Goal: Information Seeking & Learning: Learn about a topic

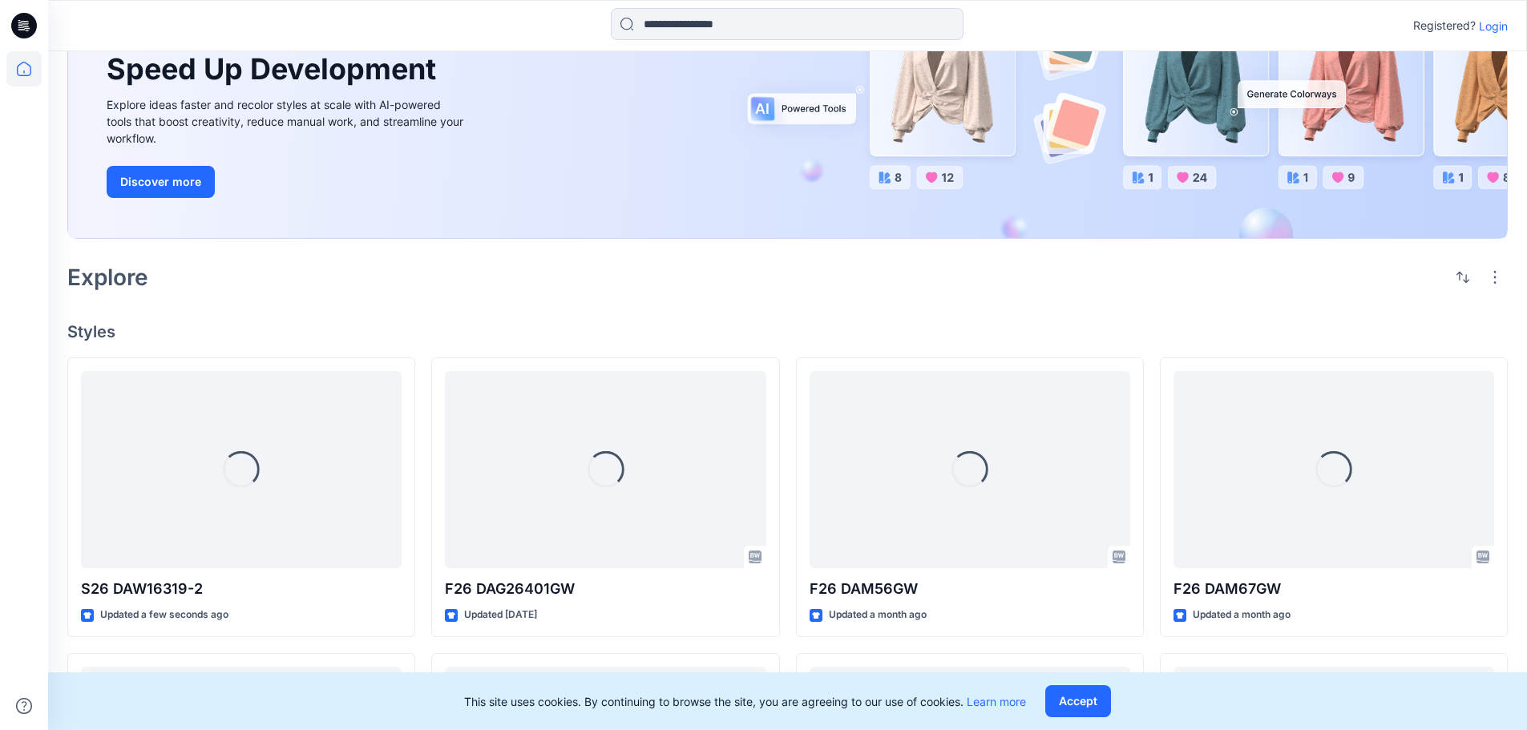
scroll to position [160, 0]
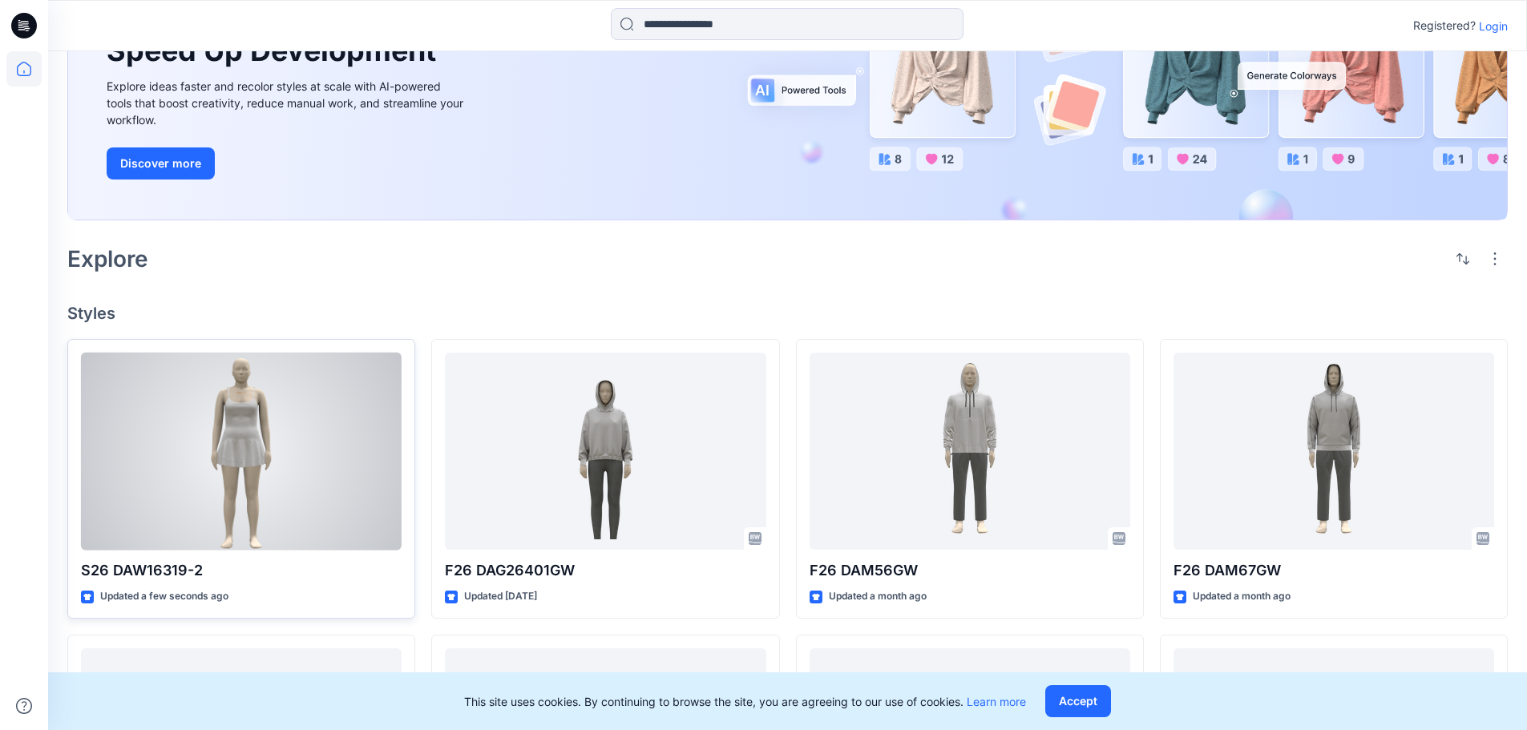
click at [293, 450] on div at bounding box center [241, 452] width 321 height 198
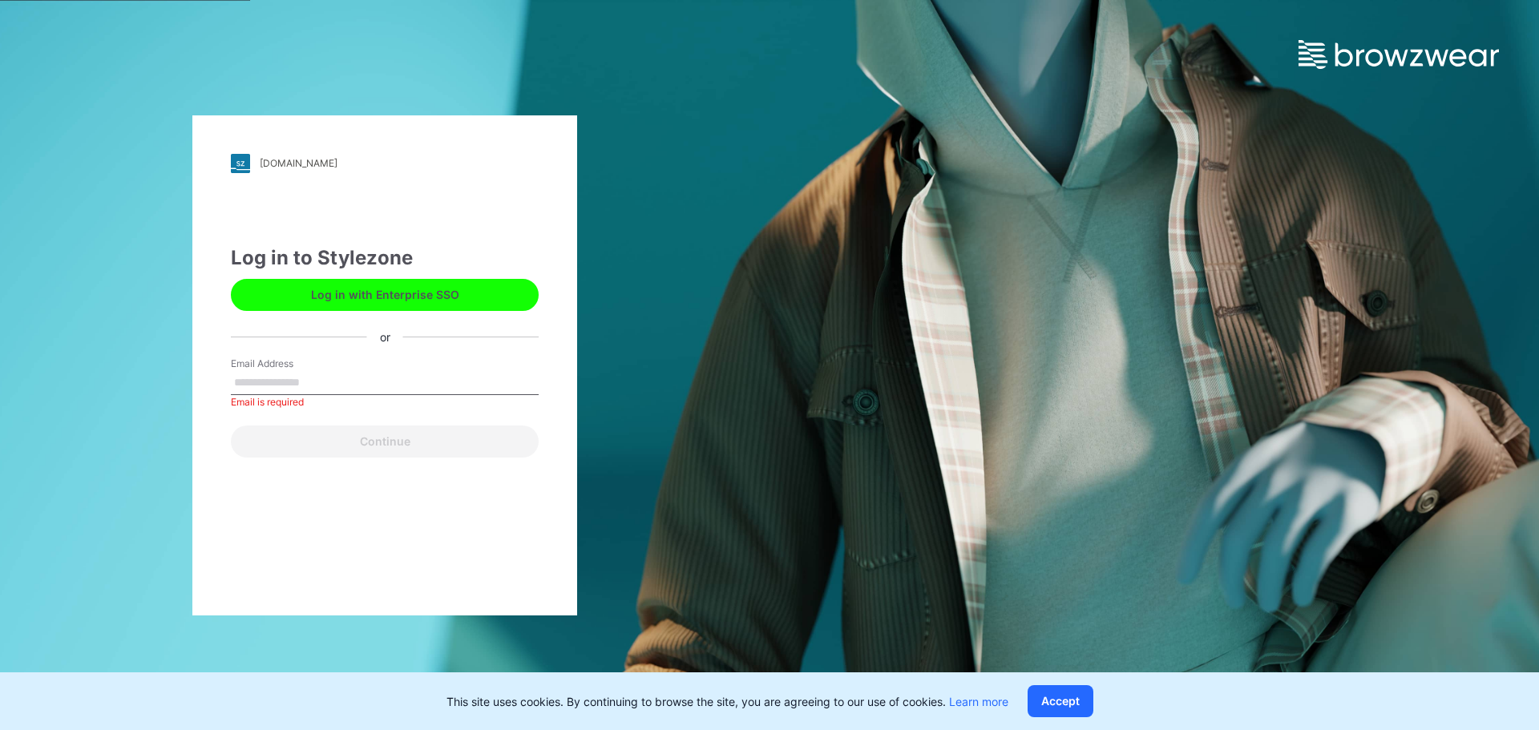
drag, startPoint x: 392, startPoint y: 370, endPoint x: 392, endPoint y: 378, distance: 8.8
click at [392, 370] on div "Email Address Email is required" at bounding box center [385, 381] width 308 height 48
click at [390, 386] on input "Email Address" at bounding box center [385, 383] width 308 height 24
type input "**********"
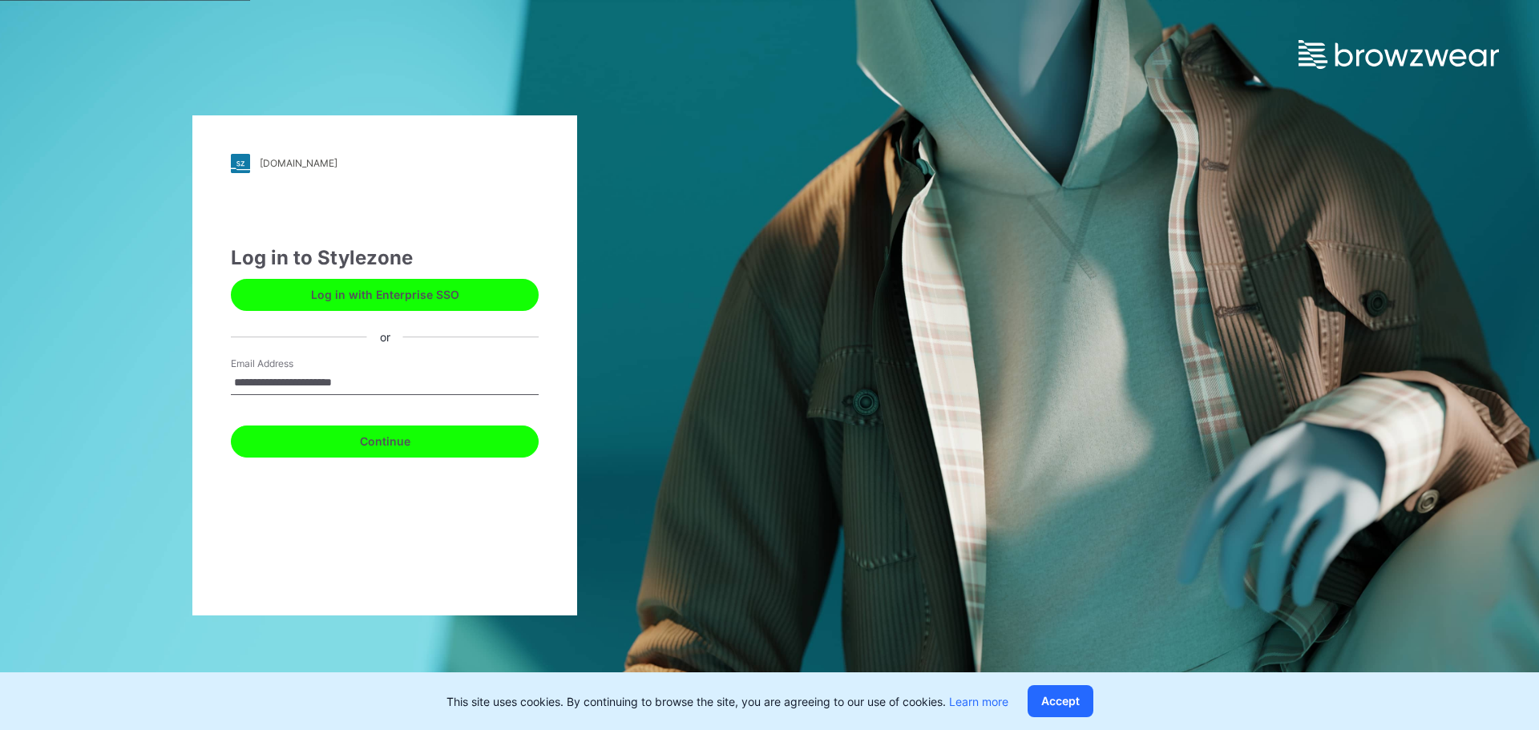
click at [381, 442] on button "Continue" at bounding box center [385, 442] width 308 height 32
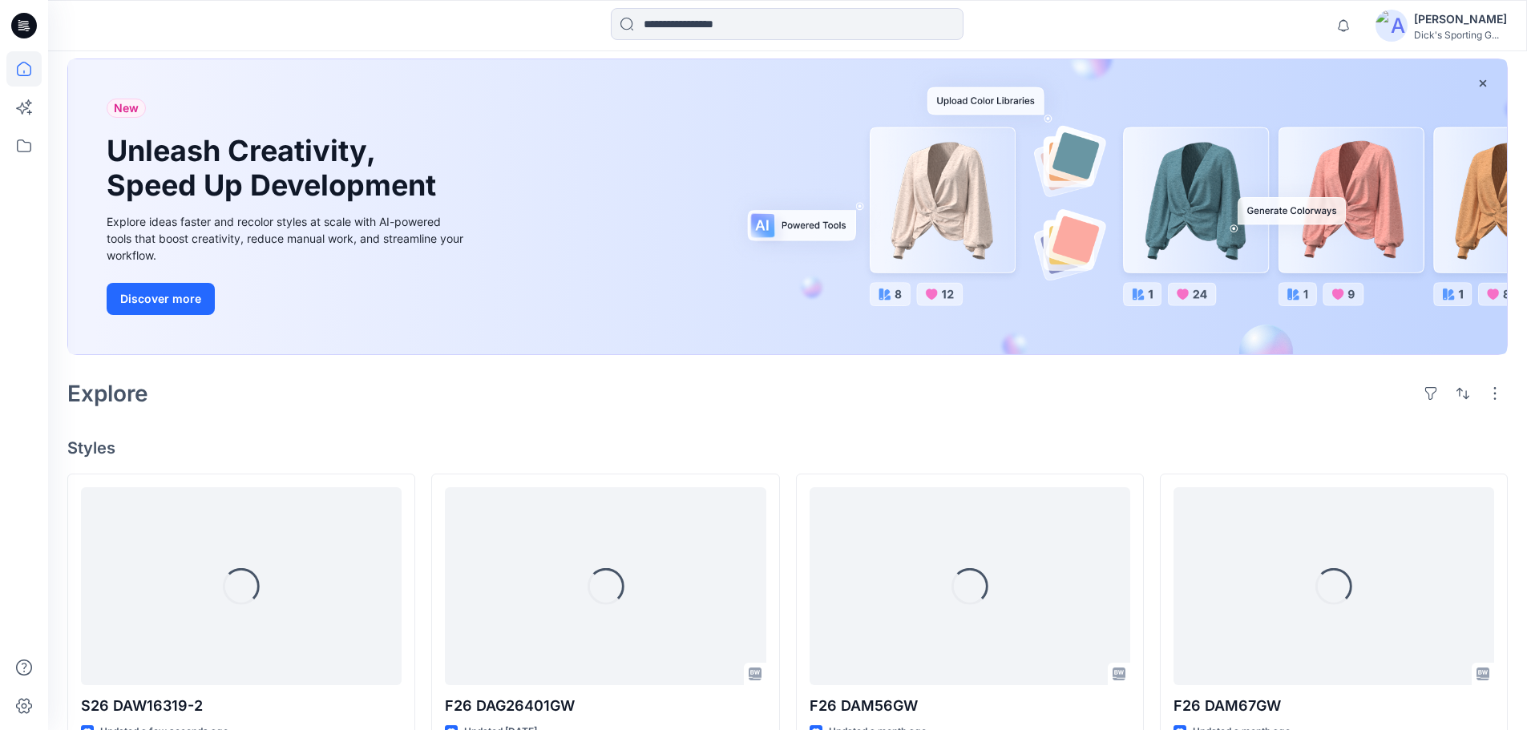
scroll to position [241, 0]
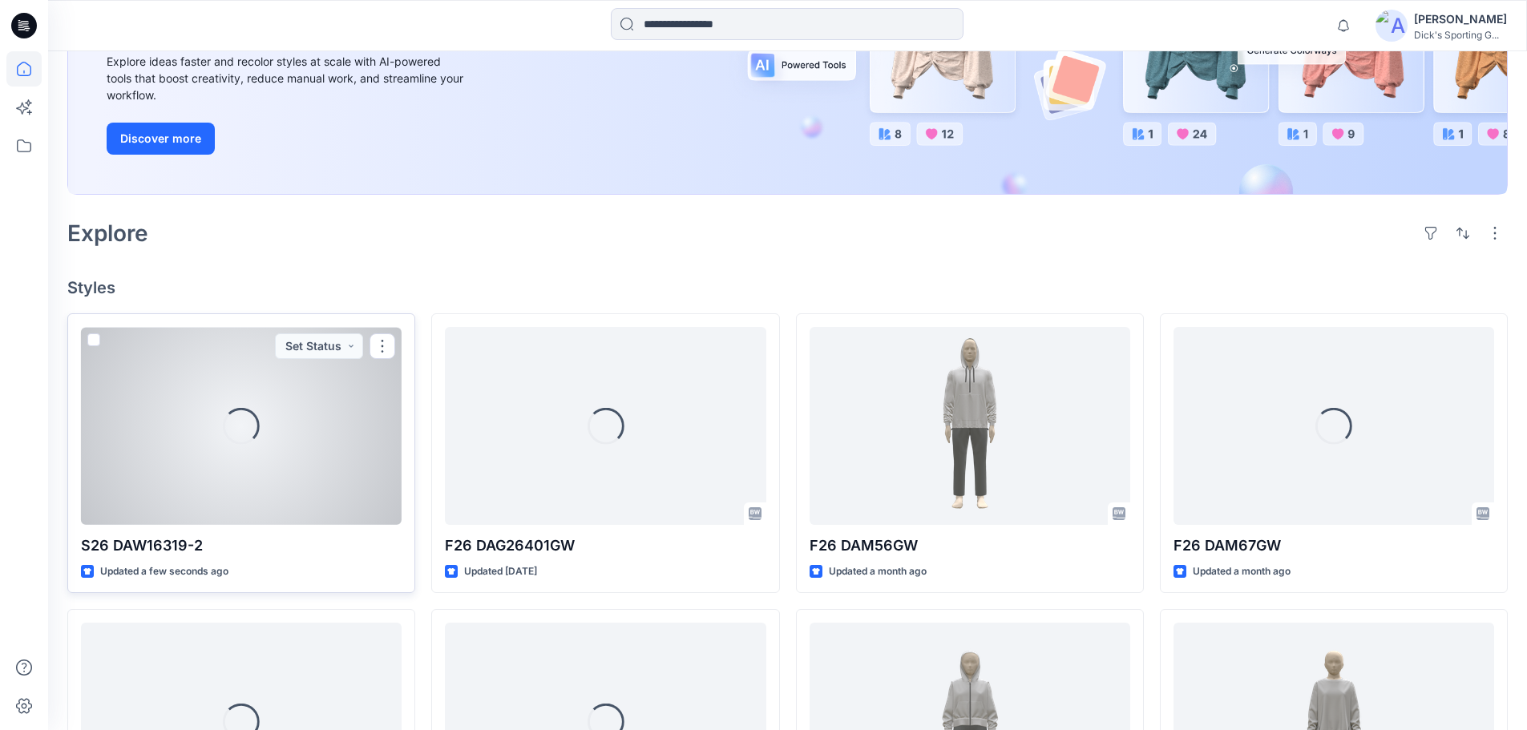
click at [220, 460] on div "Loading..." at bounding box center [241, 426] width 321 height 198
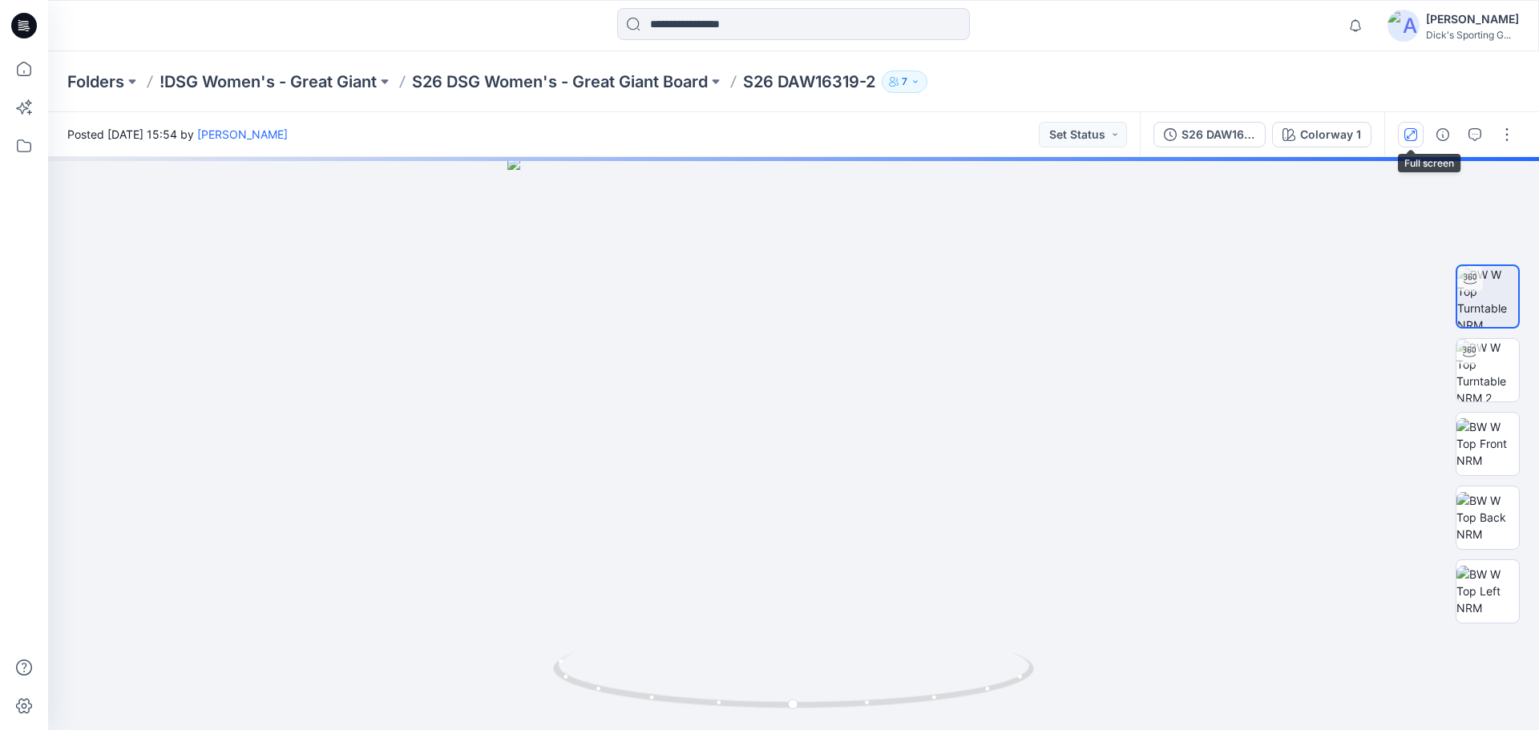
click at [1419, 139] on button "button" at bounding box center [1411, 135] width 26 height 26
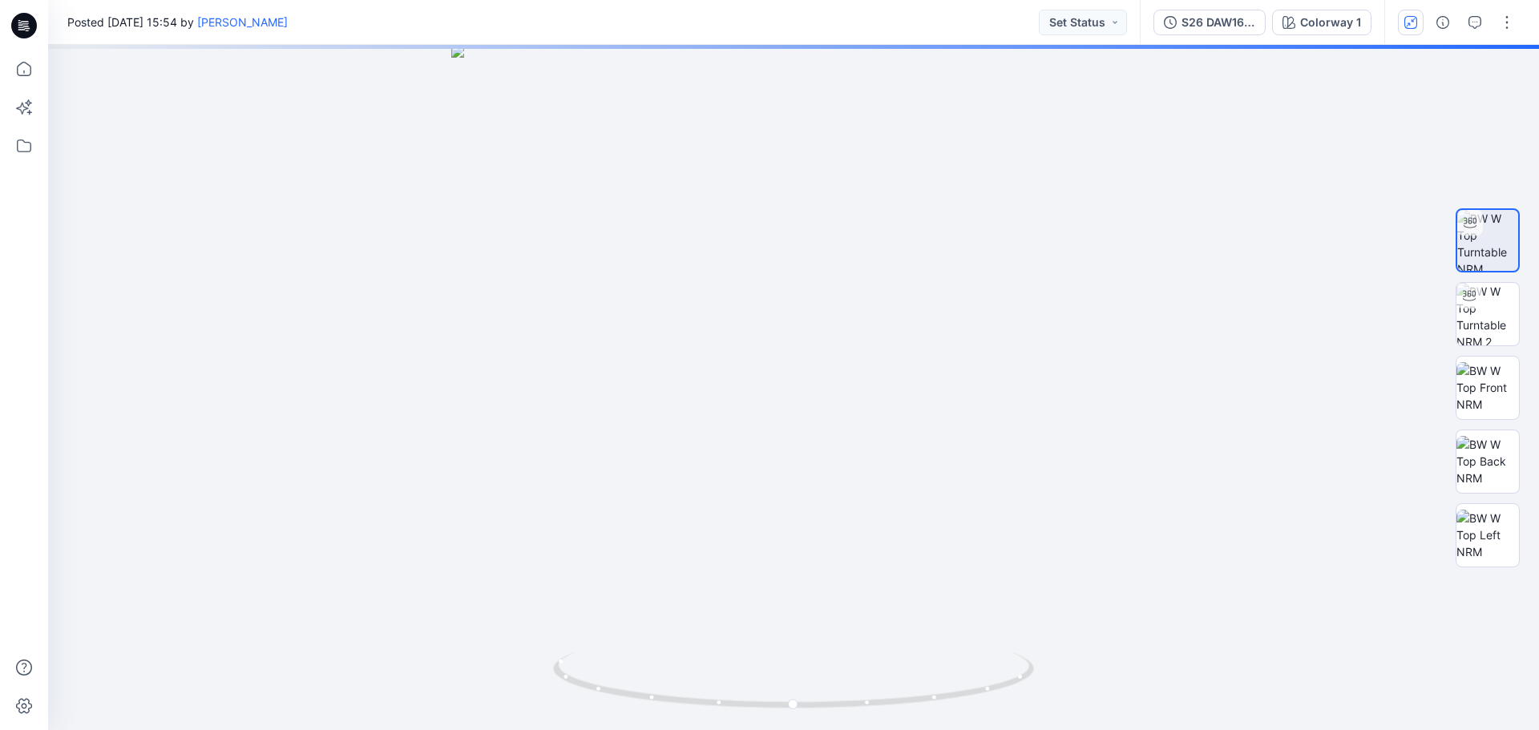
click at [1407, 26] on icon "button" at bounding box center [1411, 22] width 13 height 13
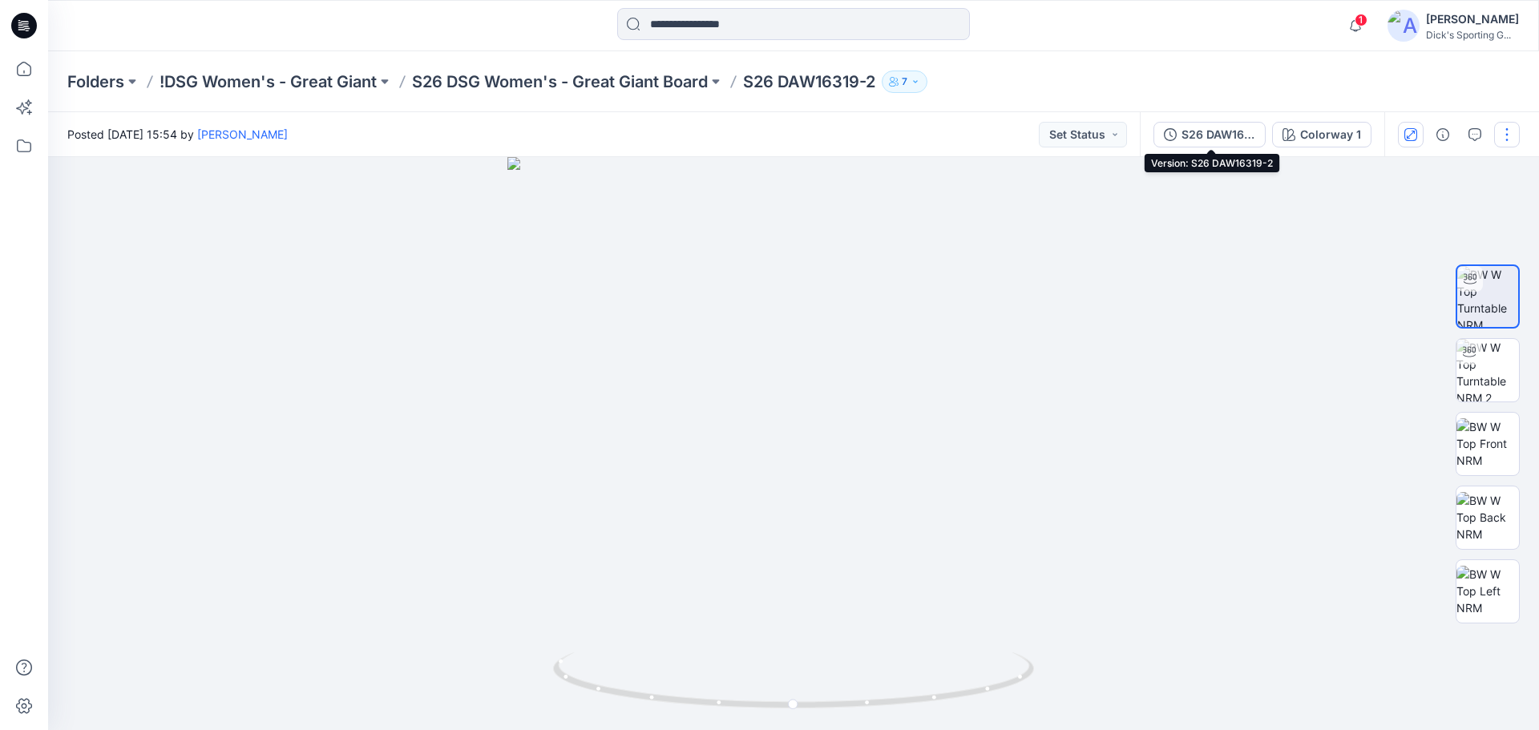
click at [1196, 137] on div "S26 DAW16319-2" at bounding box center [1219, 135] width 74 height 18
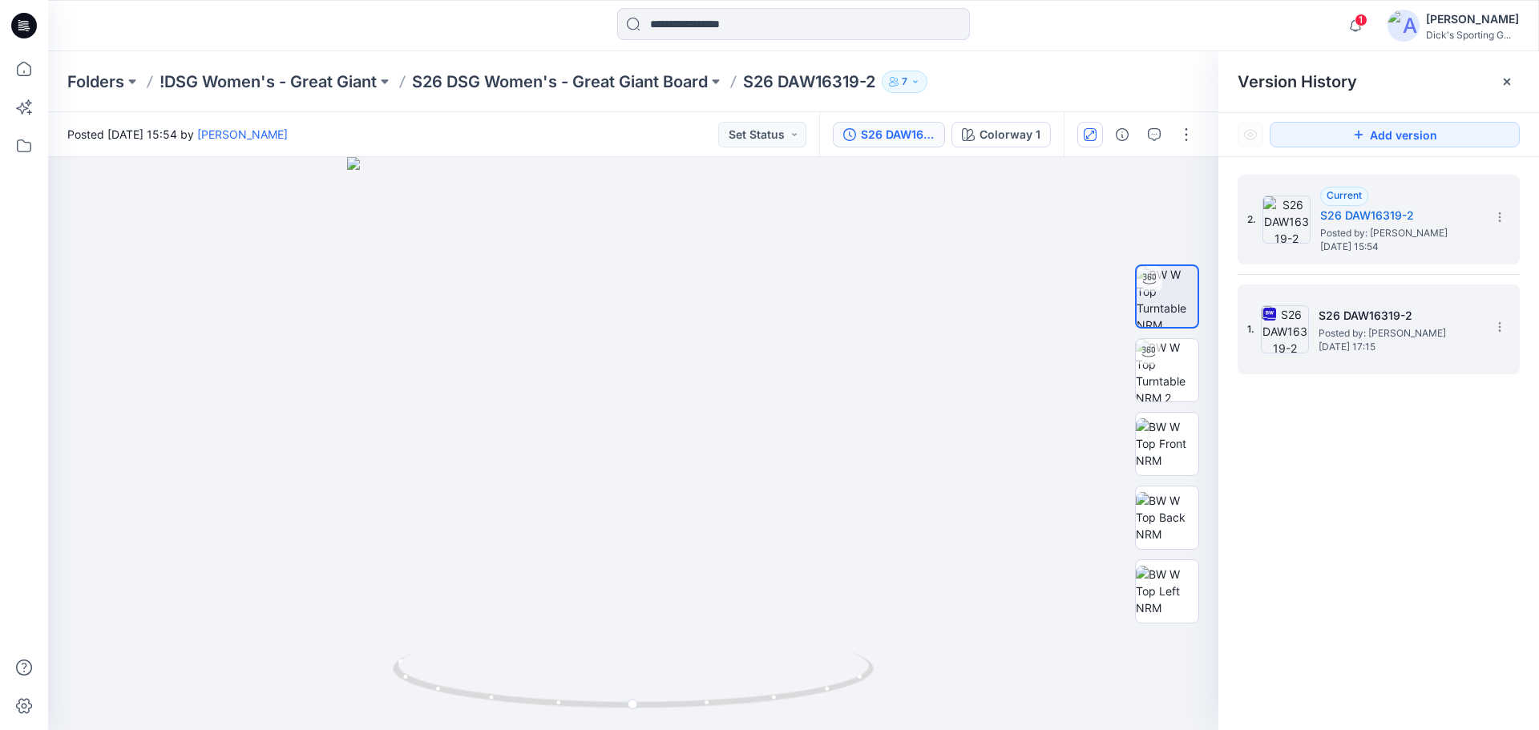
click at [1341, 343] on span "Thursday, August 14, 2025 17:15" at bounding box center [1399, 347] width 160 height 11
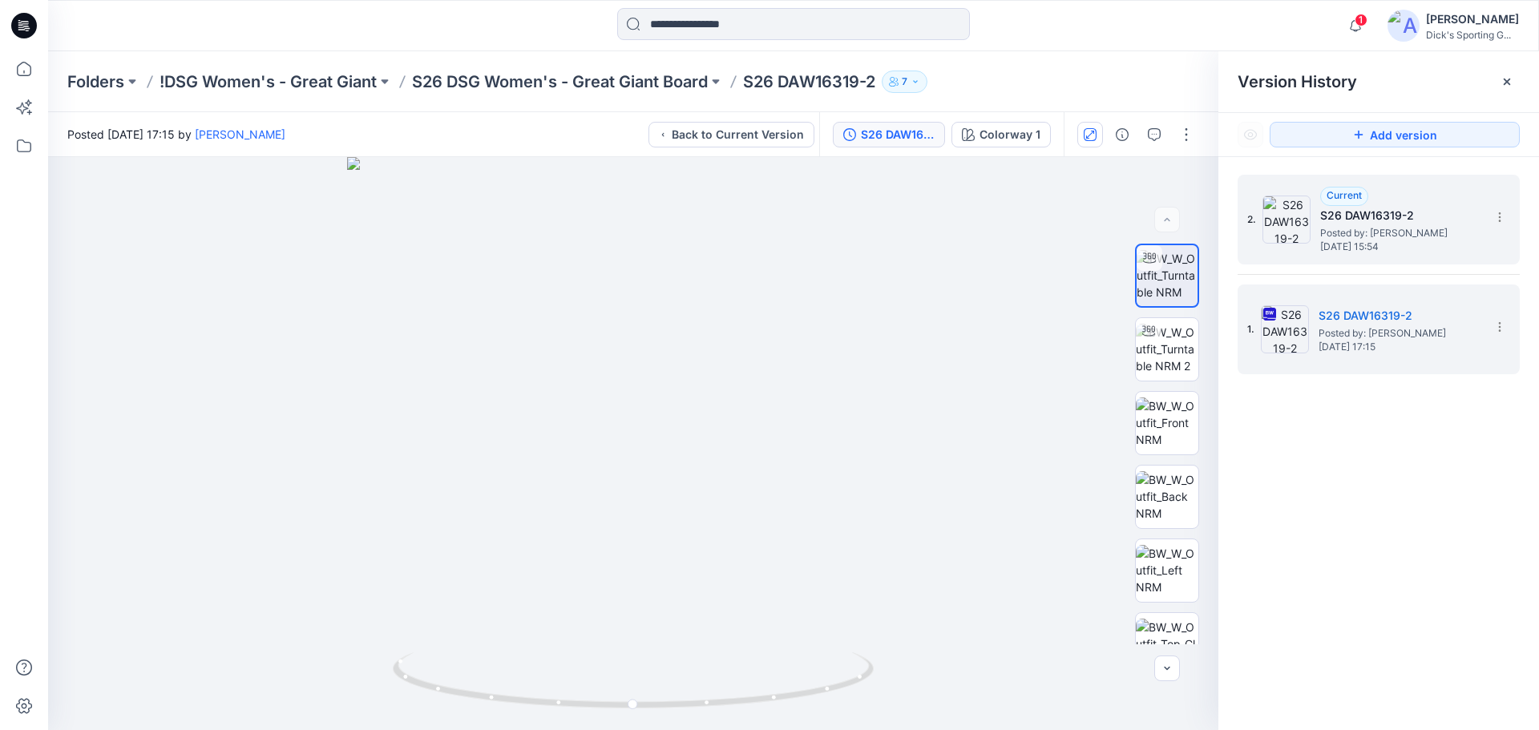
click at [1341, 238] on span "Posted by: Zhaohui Lu" at bounding box center [1401, 233] width 160 height 16
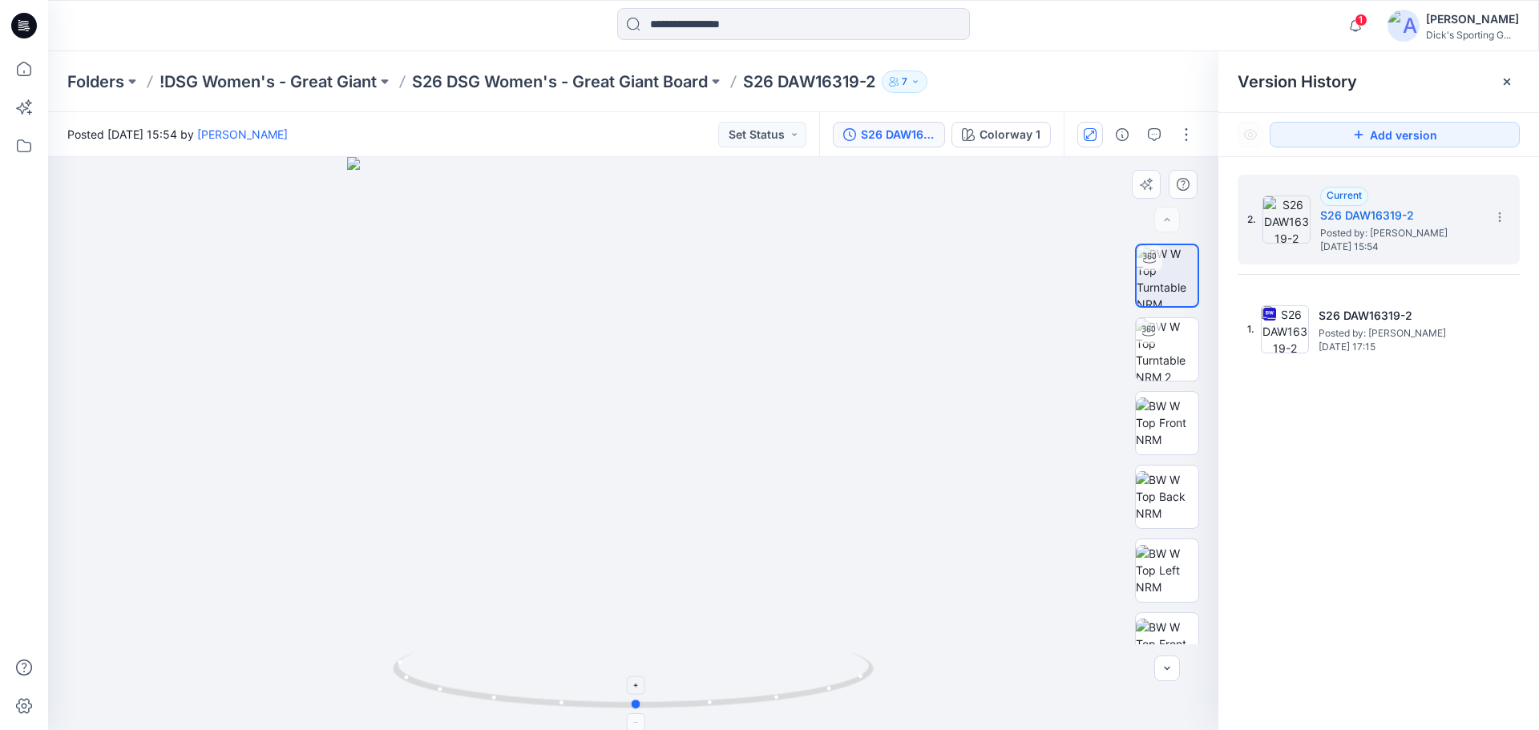
drag, startPoint x: 824, startPoint y: 691, endPoint x: 839, endPoint y: 689, distance: 15.4
click at [839, 689] on icon at bounding box center [635, 683] width 485 height 60
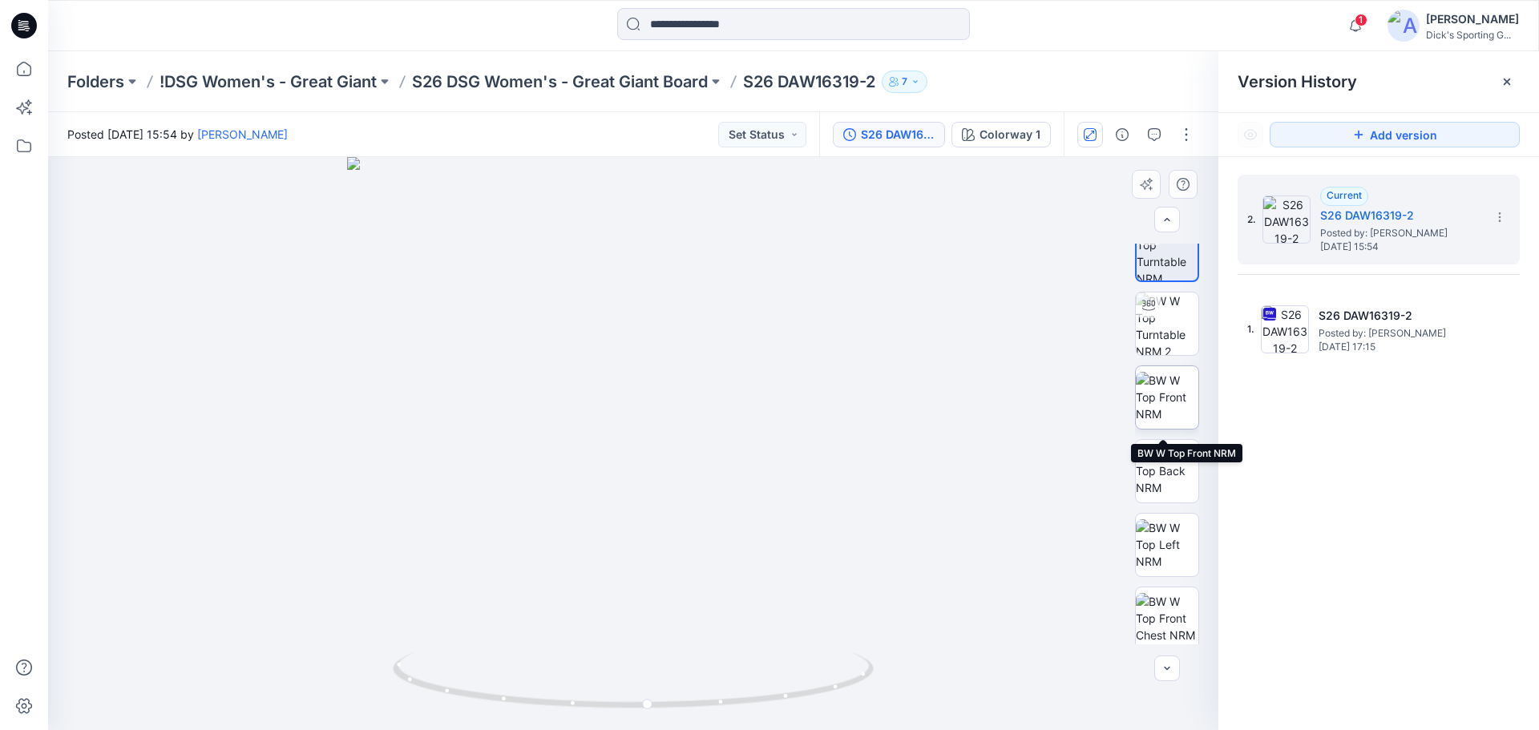
scroll to position [32, 0]
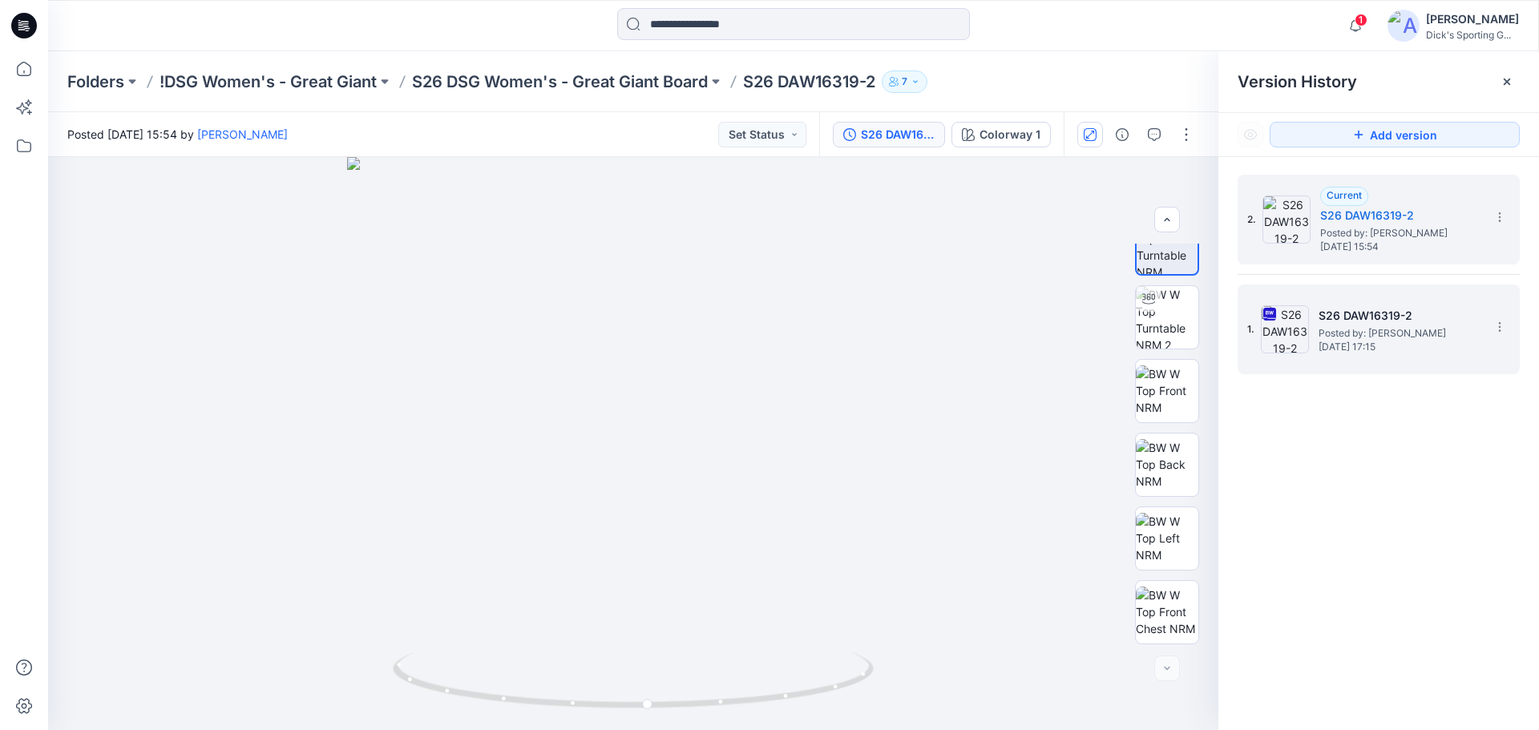
click at [1345, 338] on span "Posted by: Zhaohui Lu" at bounding box center [1399, 334] width 160 height 16
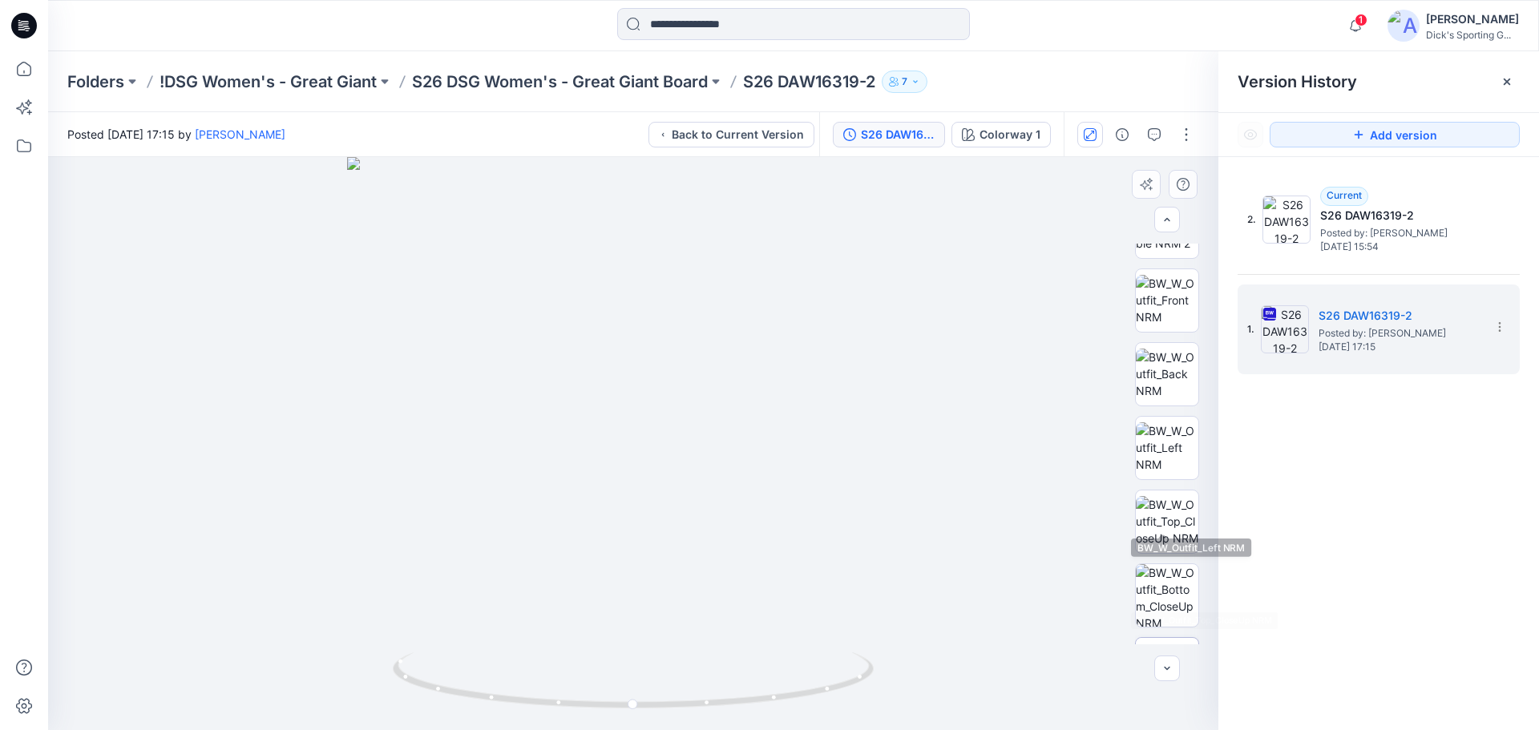
scroll to position [180, 0]
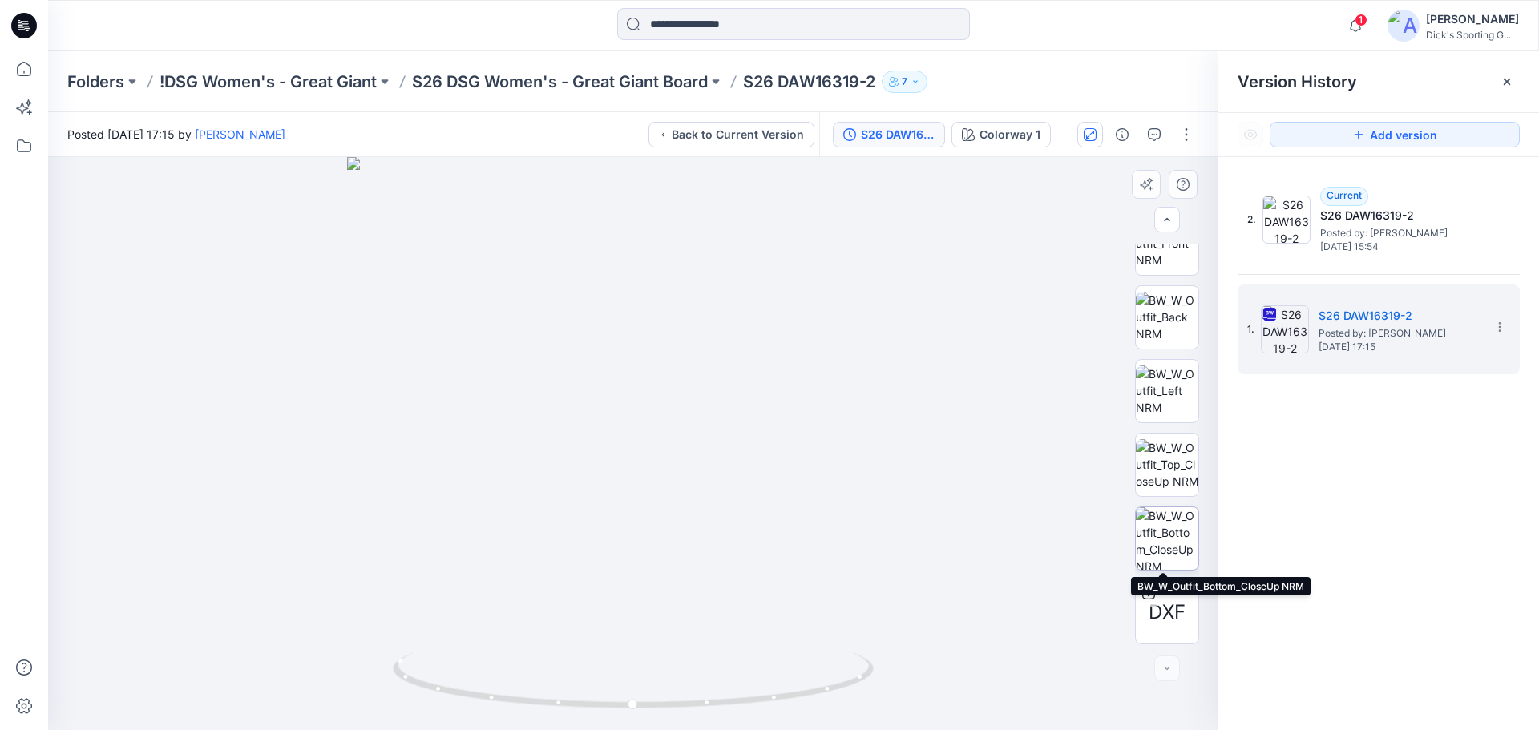
click at [1166, 528] on img at bounding box center [1167, 539] width 63 height 63
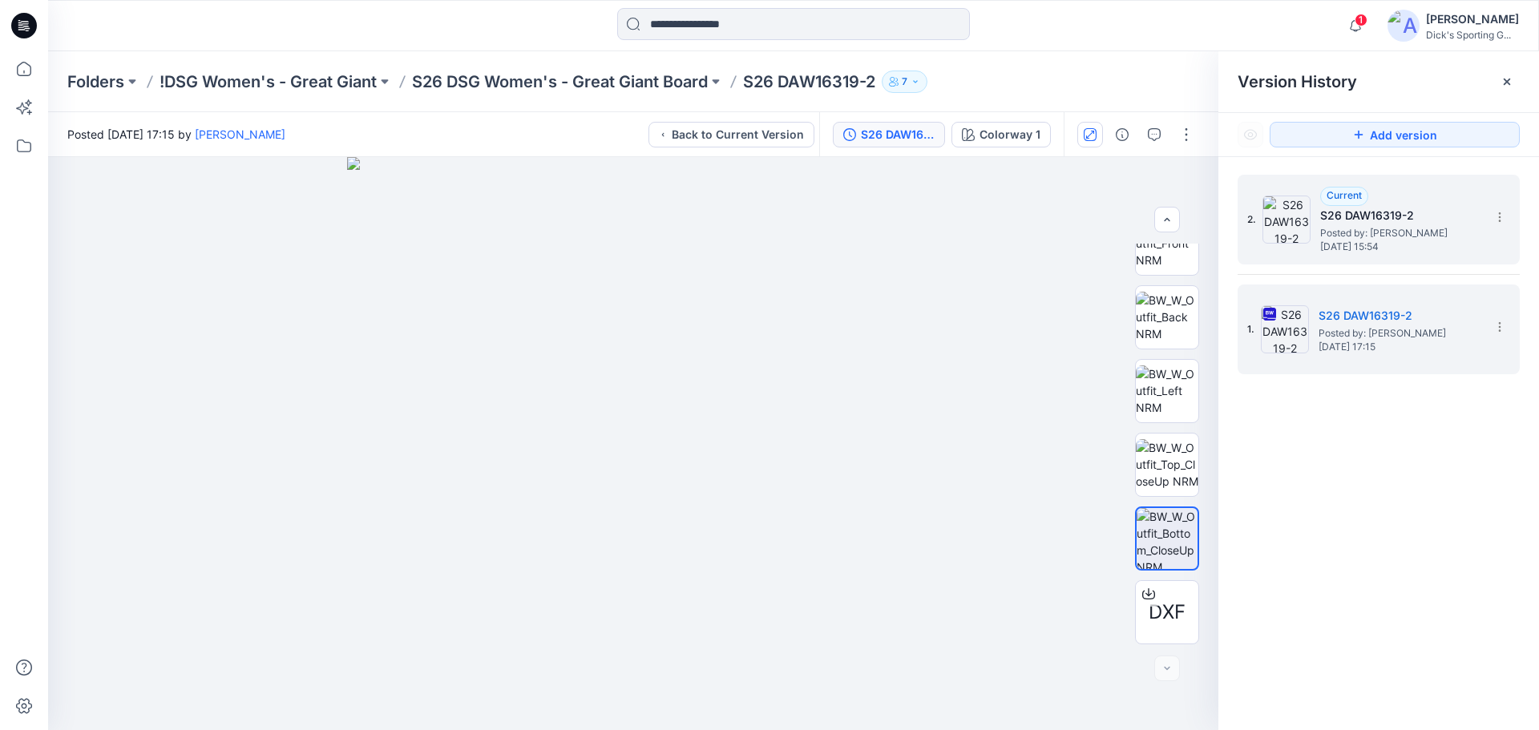
click at [1357, 234] on span "Posted by: Zhaohui Lu" at bounding box center [1401, 233] width 160 height 16
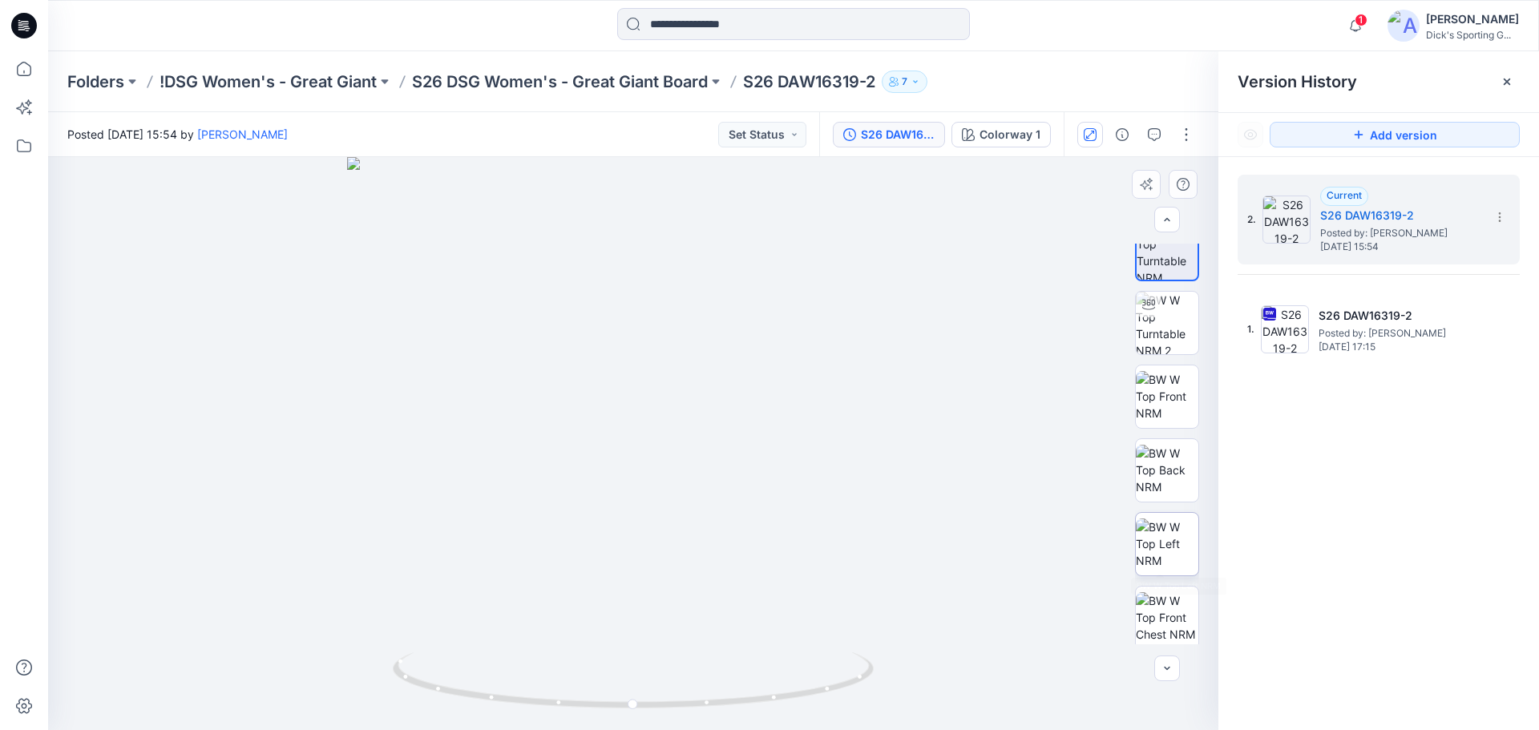
scroll to position [32, 0]
click at [880, 674] on div at bounding box center [633, 443] width 1171 height 573
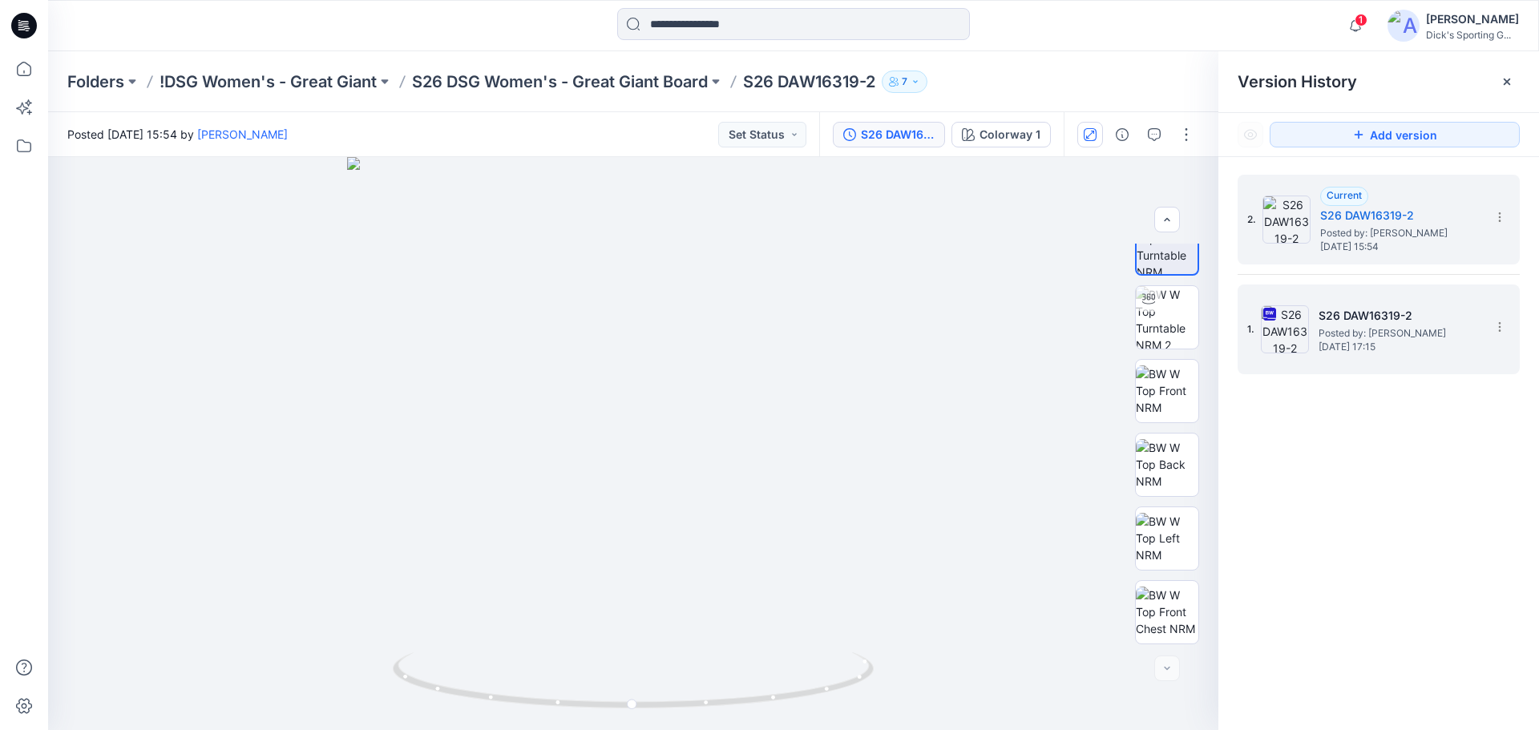
click at [1293, 339] on img at bounding box center [1285, 329] width 48 height 48
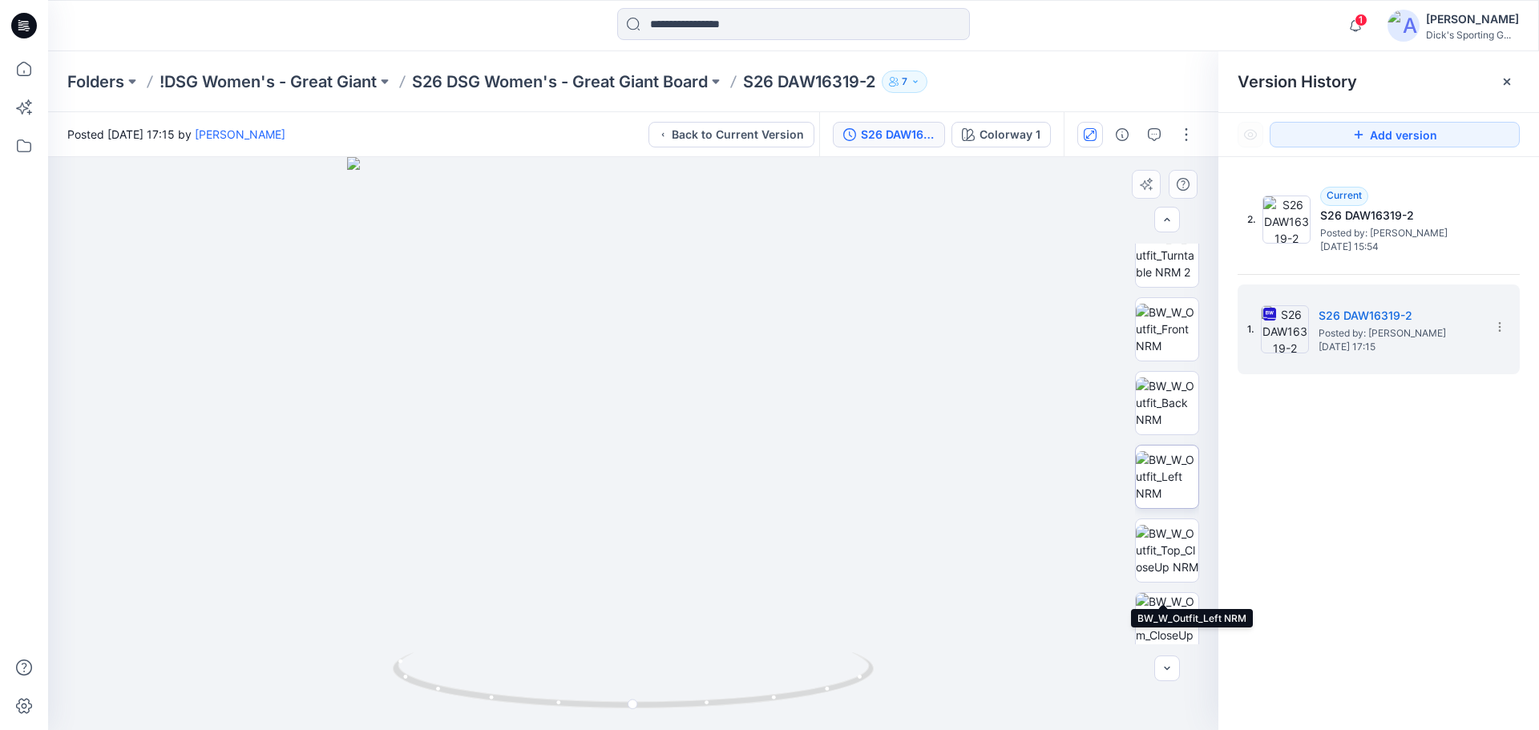
scroll to position [0, 0]
